Goal: Information Seeking & Learning: Find specific page/section

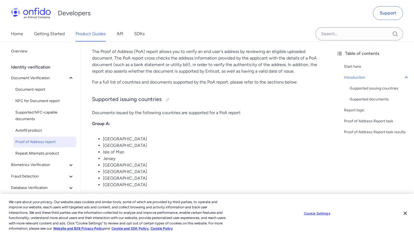
scroll to position [96, 0]
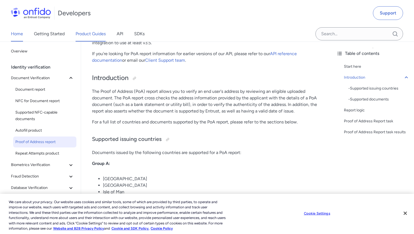
click at [13, 33] on link "Home" at bounding box center [17, 33] width 12 height 15
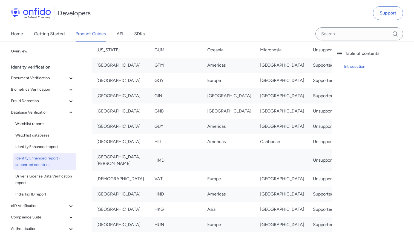
scroll to position [1660, 0]
